Goal: Task Accomplishment & Management: Manage account settings

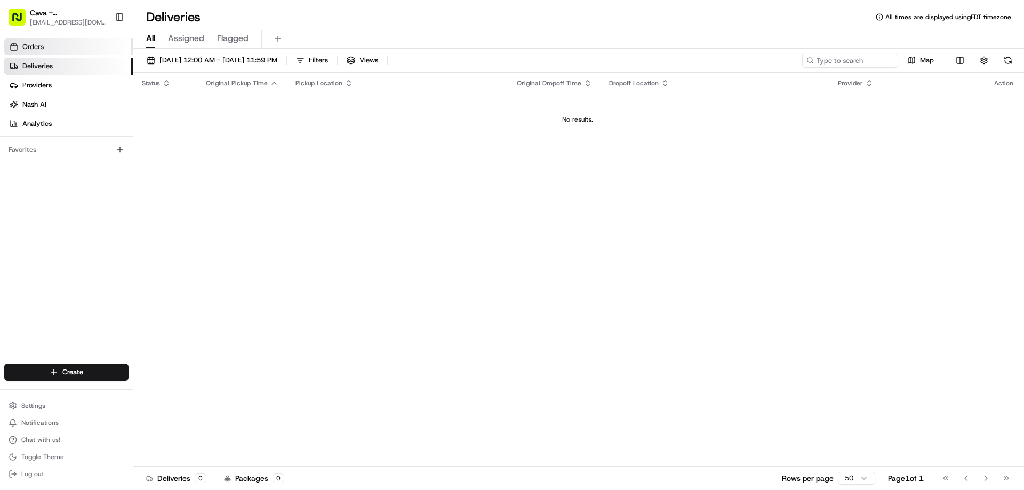
click at [41, 53] on link "Orders" at bounding box center [68, 46] width 129 height 17
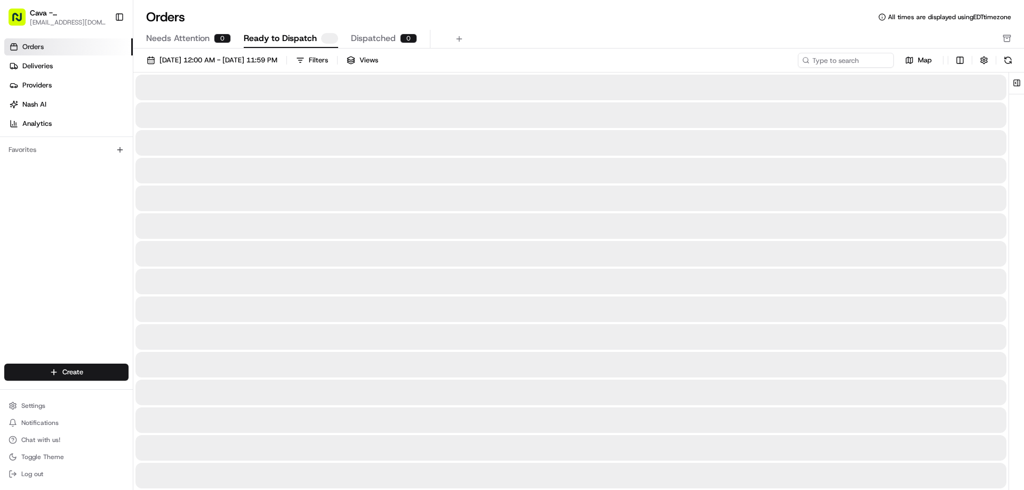
click at [41, 53] on link "Orders" at bounding box center [68, 46] width 129 height 17
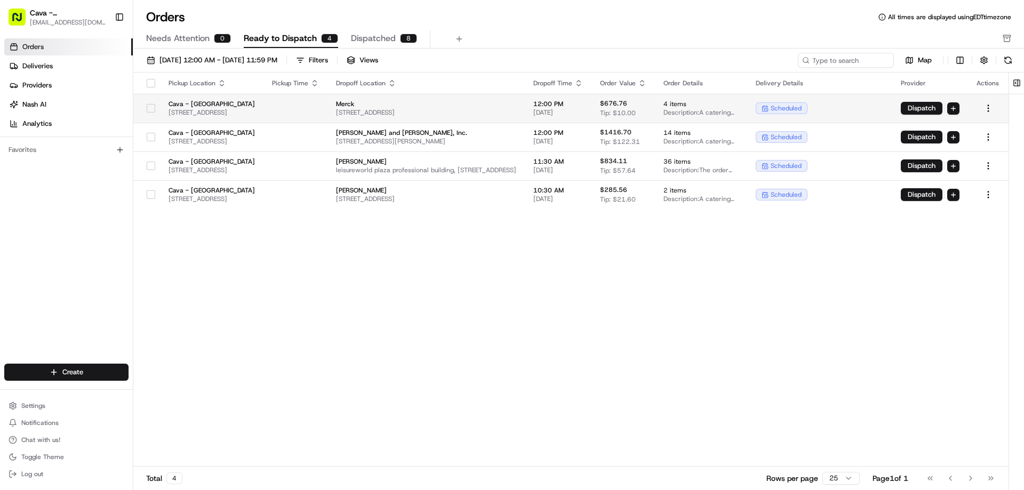
click at [147, 109] on button "button" at bounding box center [151, 108] width 9 height 9
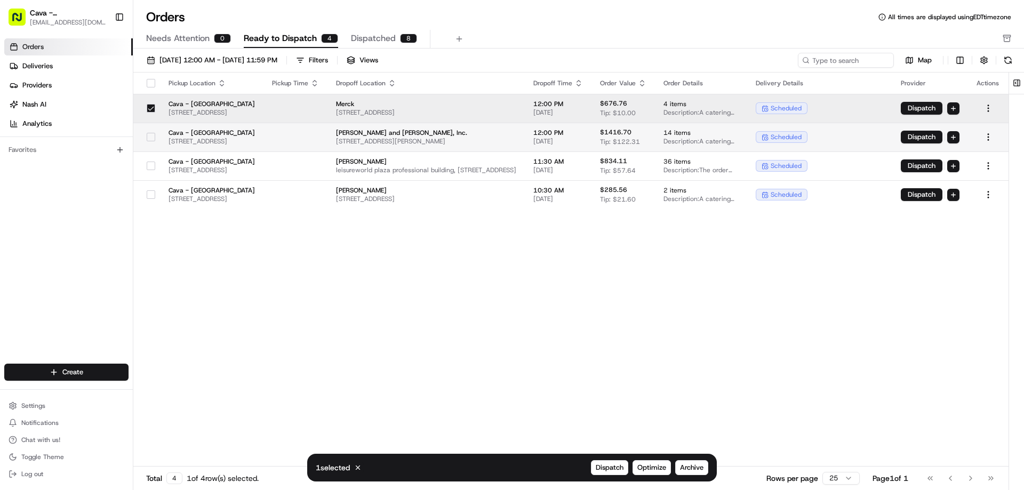
click at [147, 134] on button "button" at bounding box center [151, 137] width 9 height 9
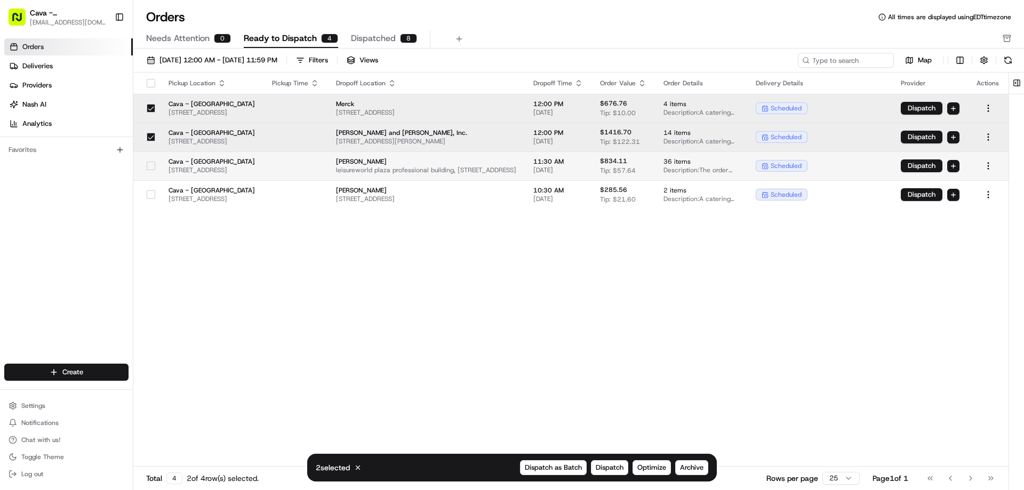
click at [146, 170] on div at bounding box center [151, 165] width 18 height 17
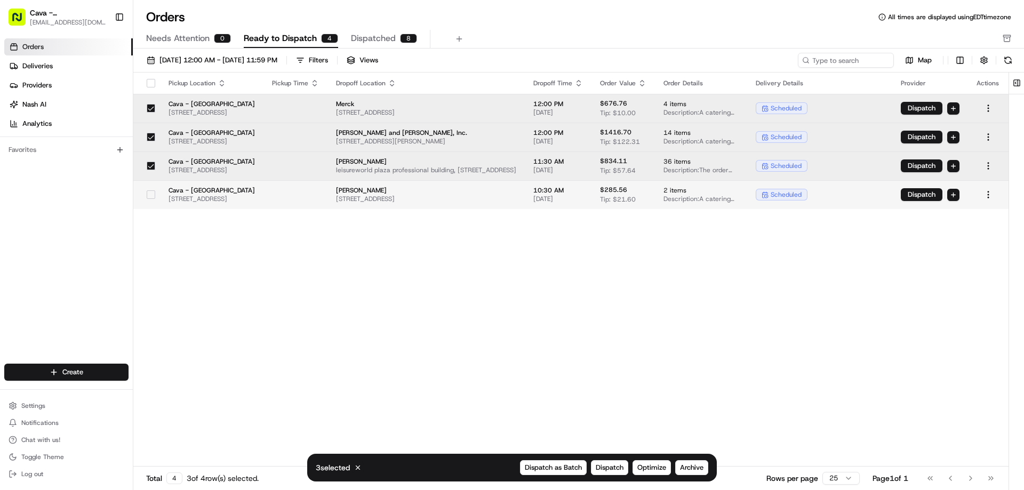
click at [141, 195] on td at bounding box center [146, 194] width 27 height 29
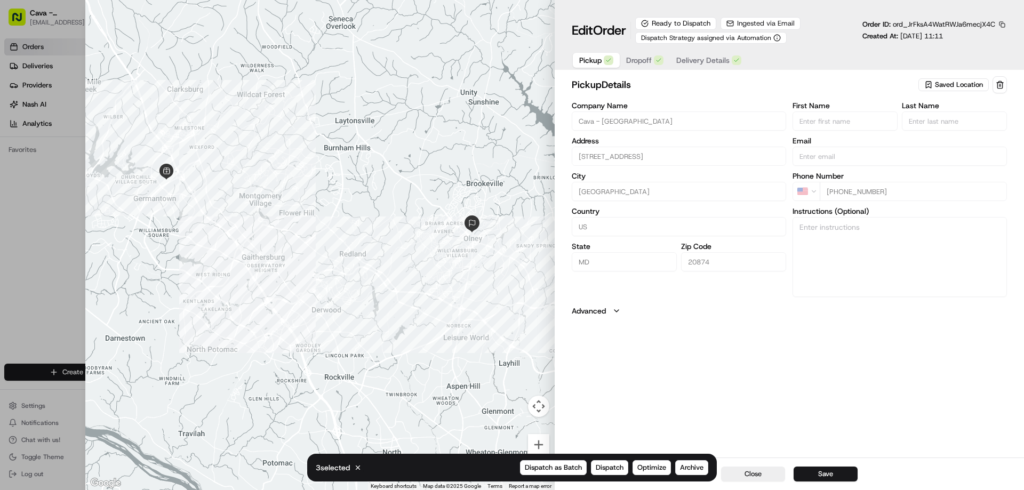
type input "+1"
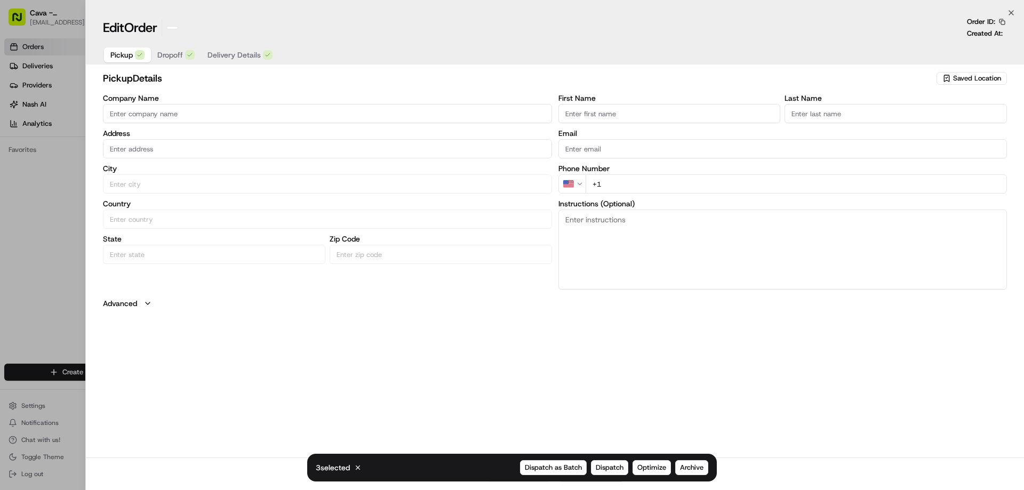
click at [56, 127] on div at bounding box center [512, 245] width 1024 height 490
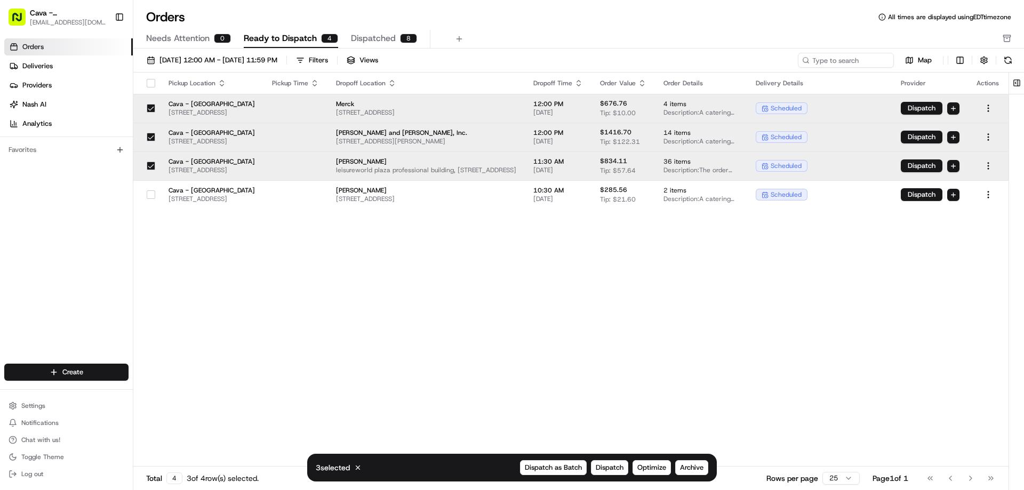
drag, startPoint x: 104, startPoint y: 182, endPoint x: 110, endPoint y: 194, distance: 13.4
click at [110, 192] on div "Orders Deliveries Providers Nash AI Analytics Favorites" at bounding box center [66, 202] width 133 height 336
click at [148, 196] on button "button" at bounding box center [151, 194] width 9 height 9
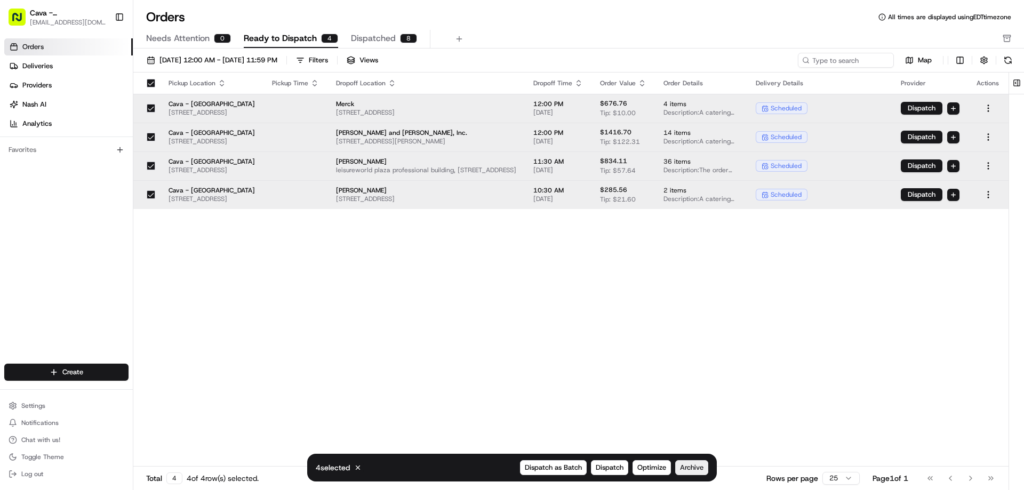
click at [692, 470] on span "Archive" at bounding box center [691, 468] width 23 height 10
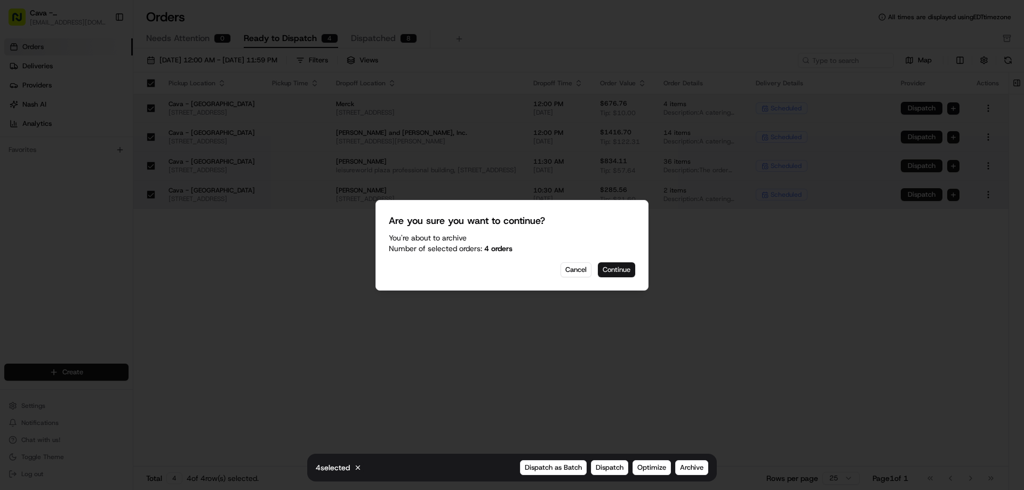
click at [621, 272] on button "Continue" at bounding box center [616, 269] width 37 height 15
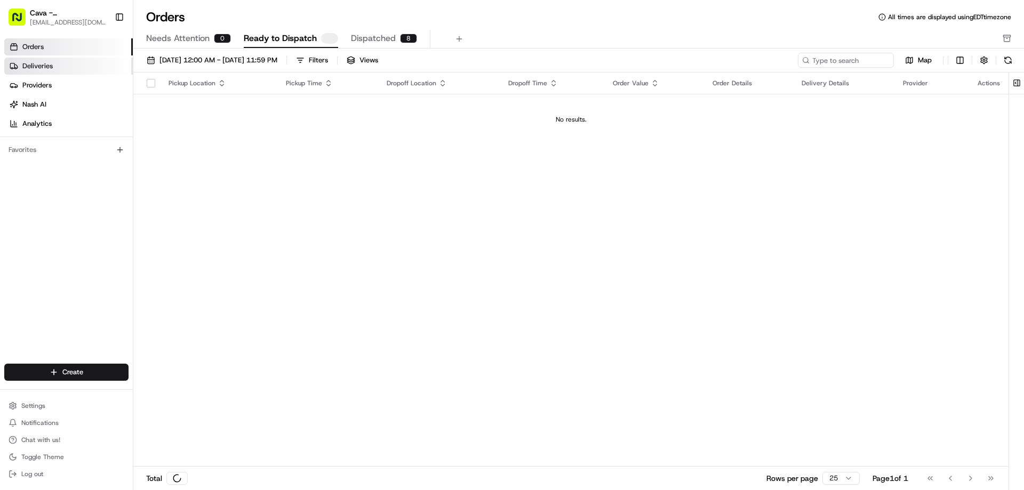
click at [51, 69] on span "Deliveries" at bounding box center [37, 66] width 30 height 10
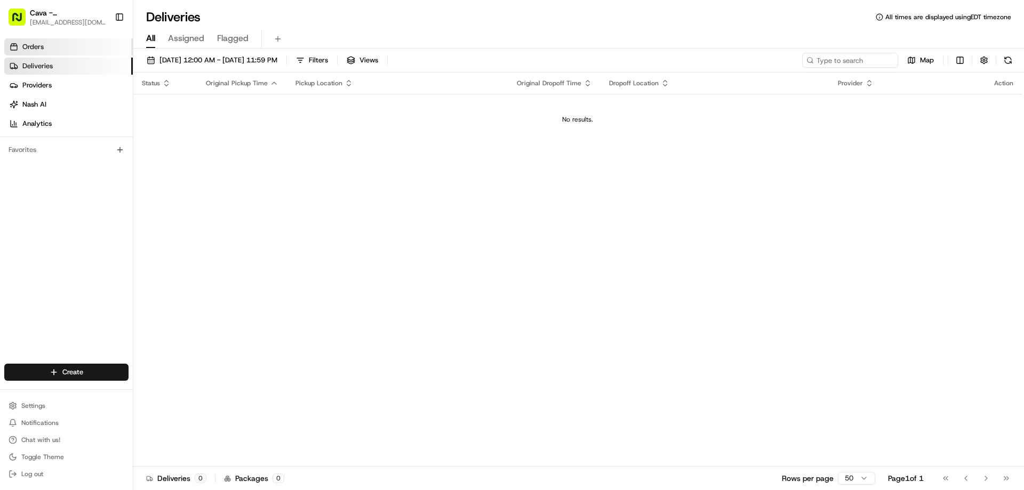
click at [55, 53] on link "Orders" at bounding box center [68, 46] width 129 height 17
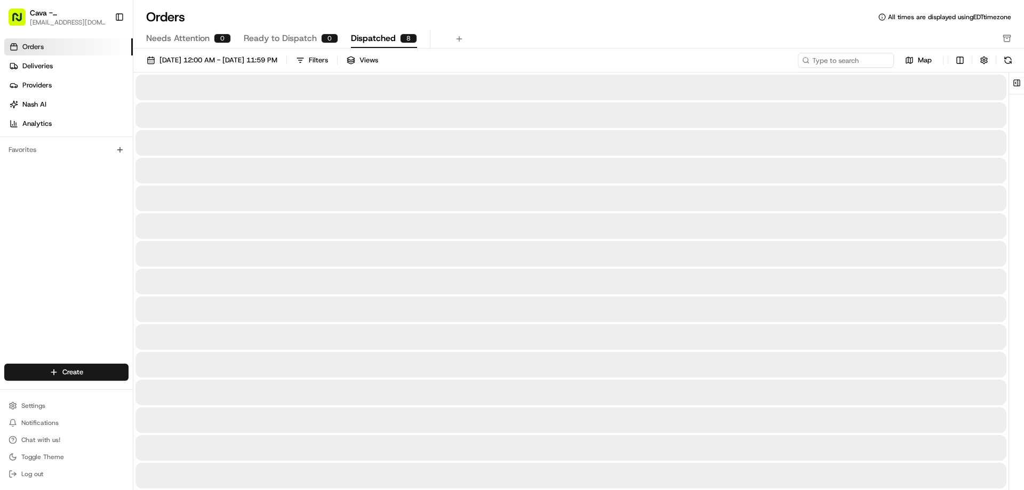
click at [387, 41] on span "Dispatched" at bounding box center [373, 38] width 45 height 13
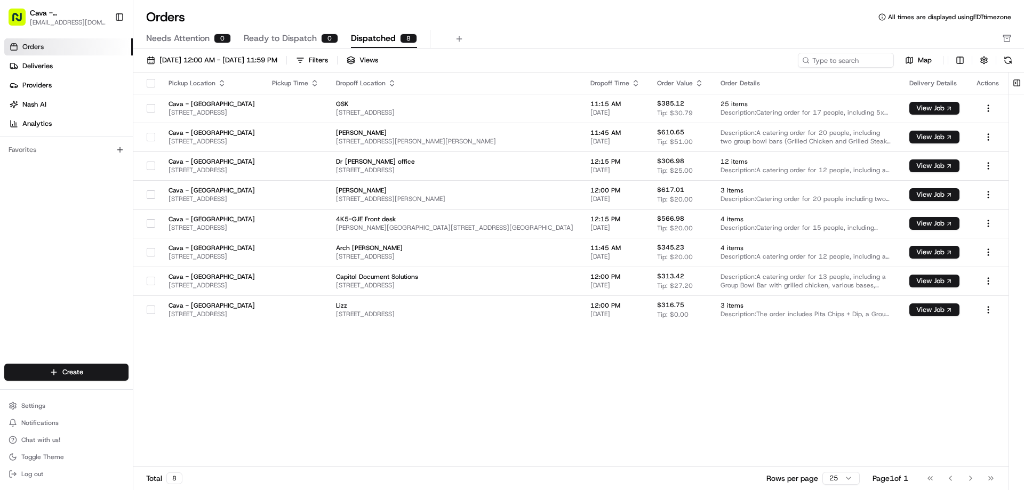
click at [160, 38] on span "Needs Attention" at bounding box center [177, 38] width 63 height 13
